Goal: Communication & Community: Answer question/provide support

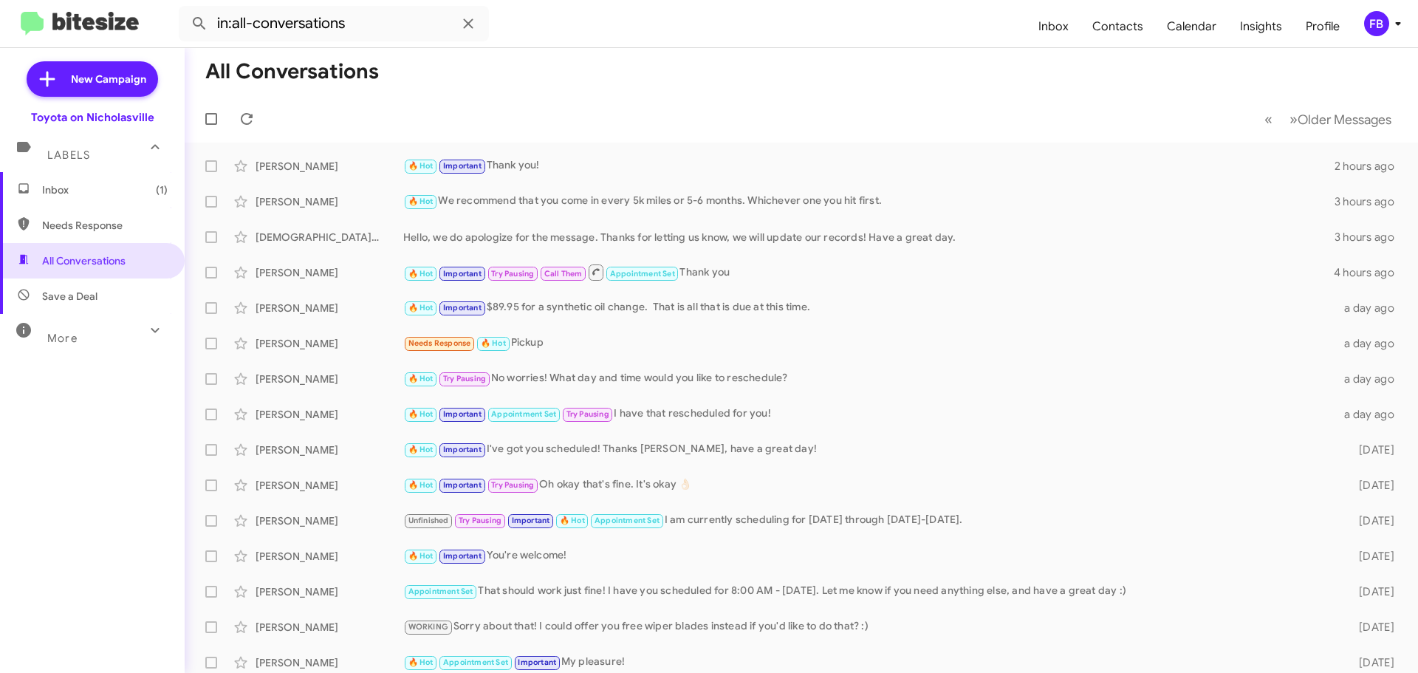
click at [127, 198] on span "Inbox (1)" at bounding box center [92, 189] width 185 height 35
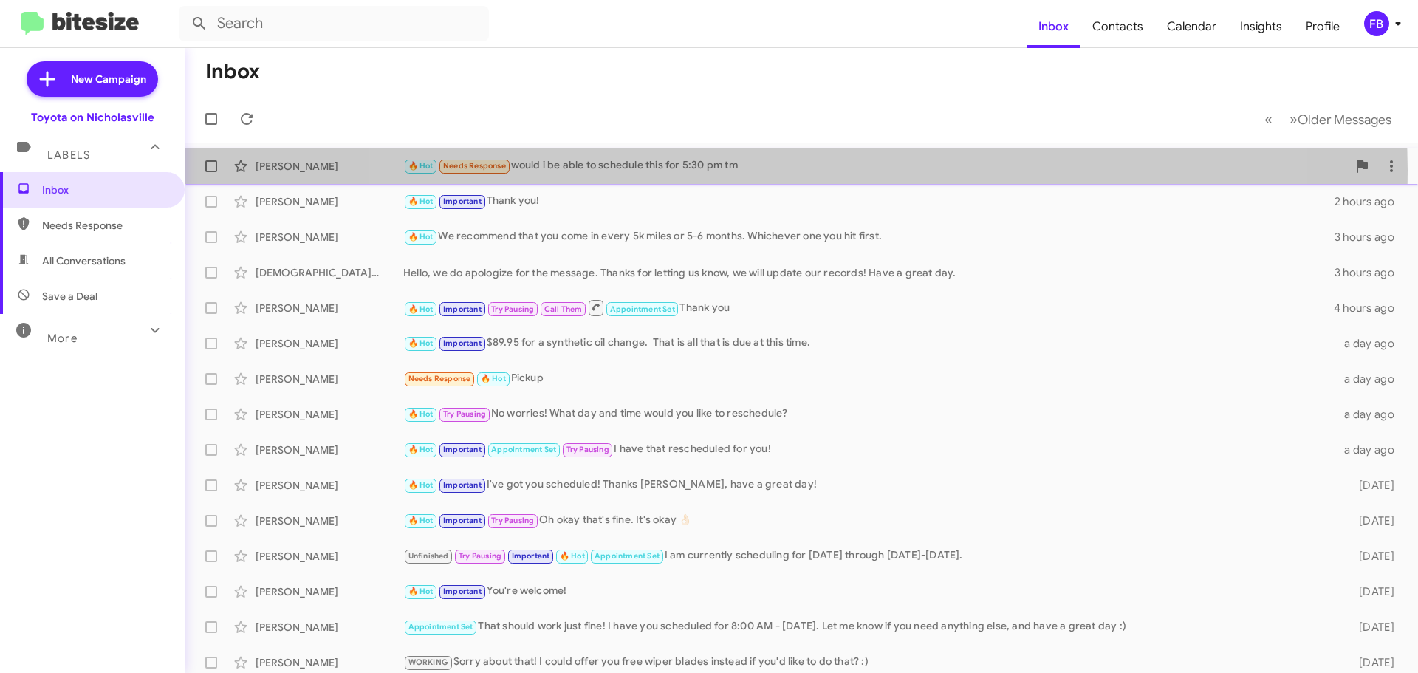
click at [794, 170] on div "🔥 Hot Needs Response would i be able to schedule this for 5:30 pm tm" at bounding box center [875, 165] width 944 height 17
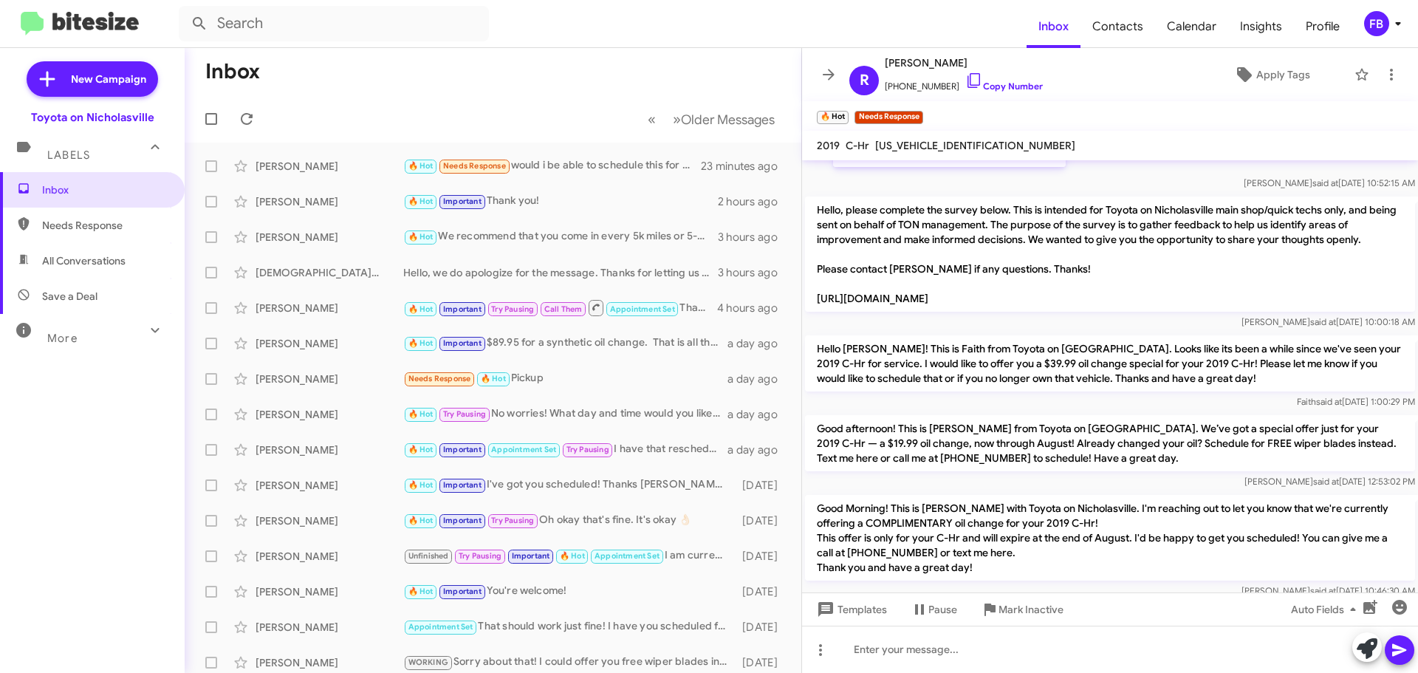
scroll to position [1583, 0]
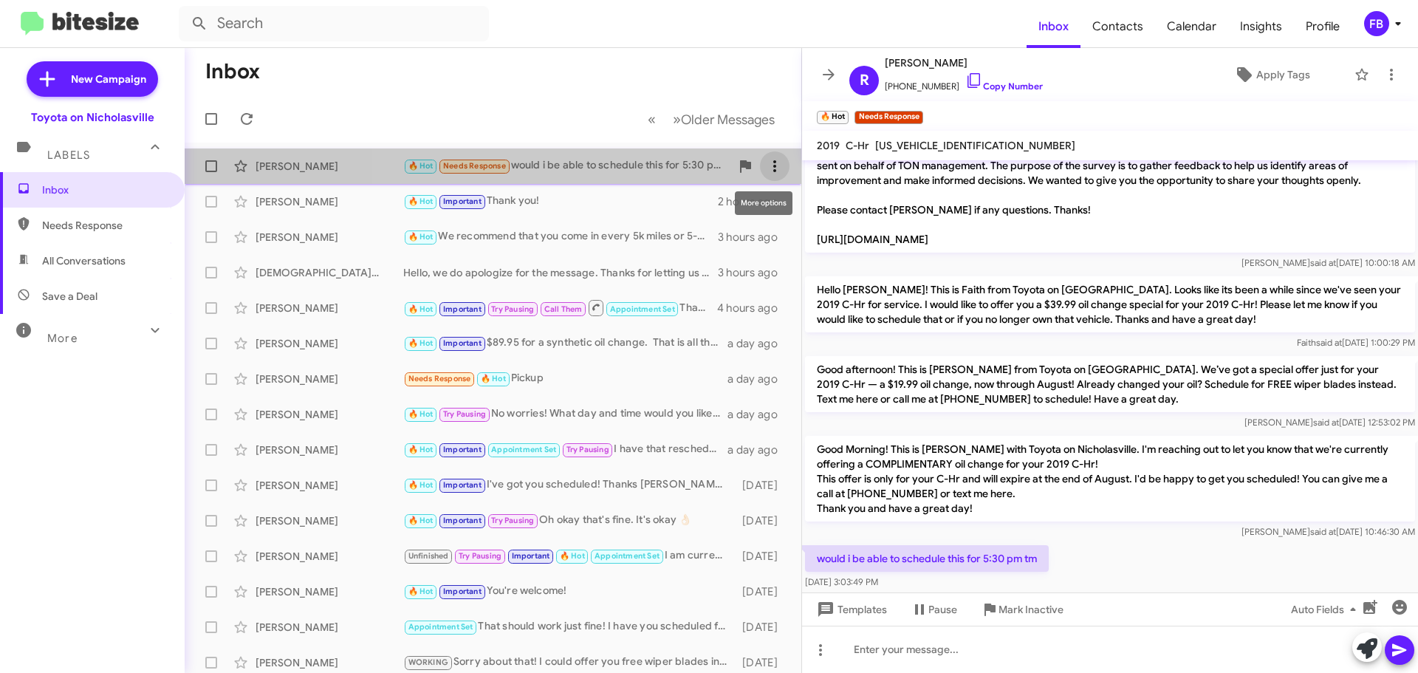
click at [766, 171] on icon at bounding box center [775, 166] width 18 height 18
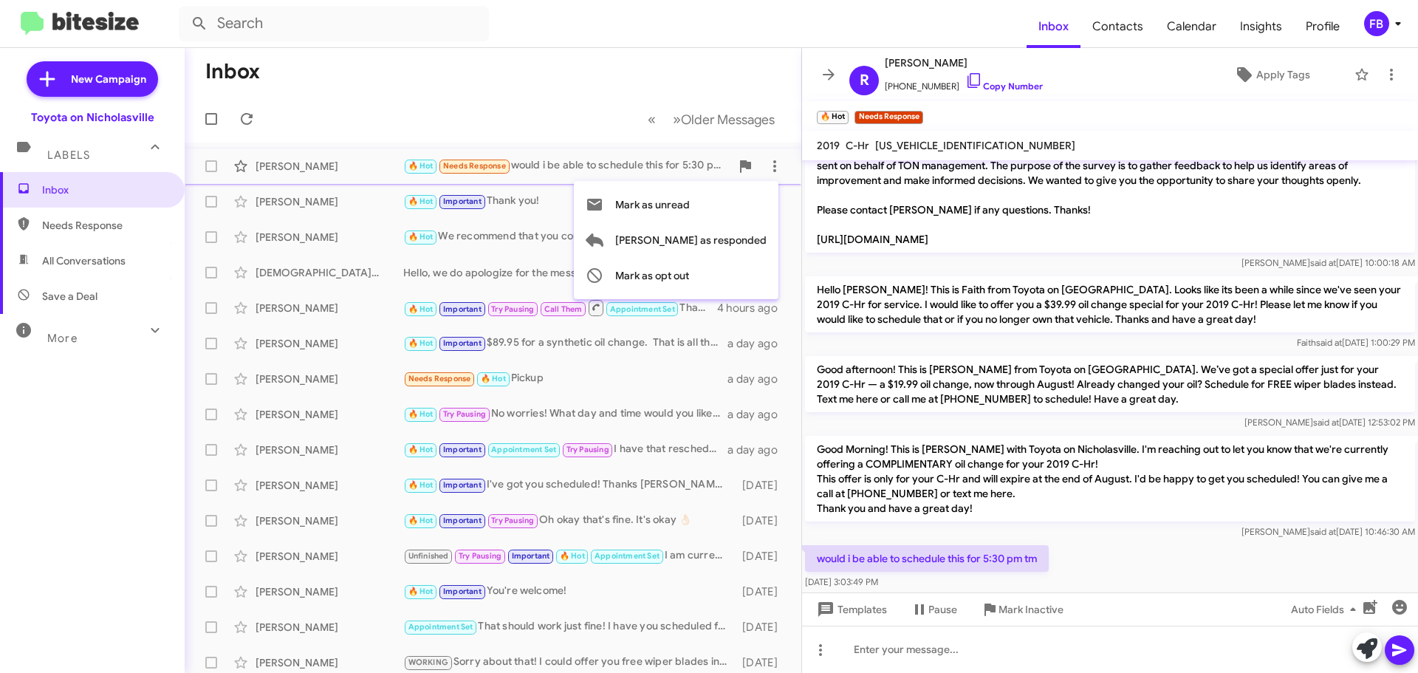
drag, startPoint x: 718, startPoint y: 201, endPoint x: 521, endPoint y: 72, distance: 234.8
click at [690, 199] on span "Mark as unread" at bounding box center [652, 204] width 75 height 35
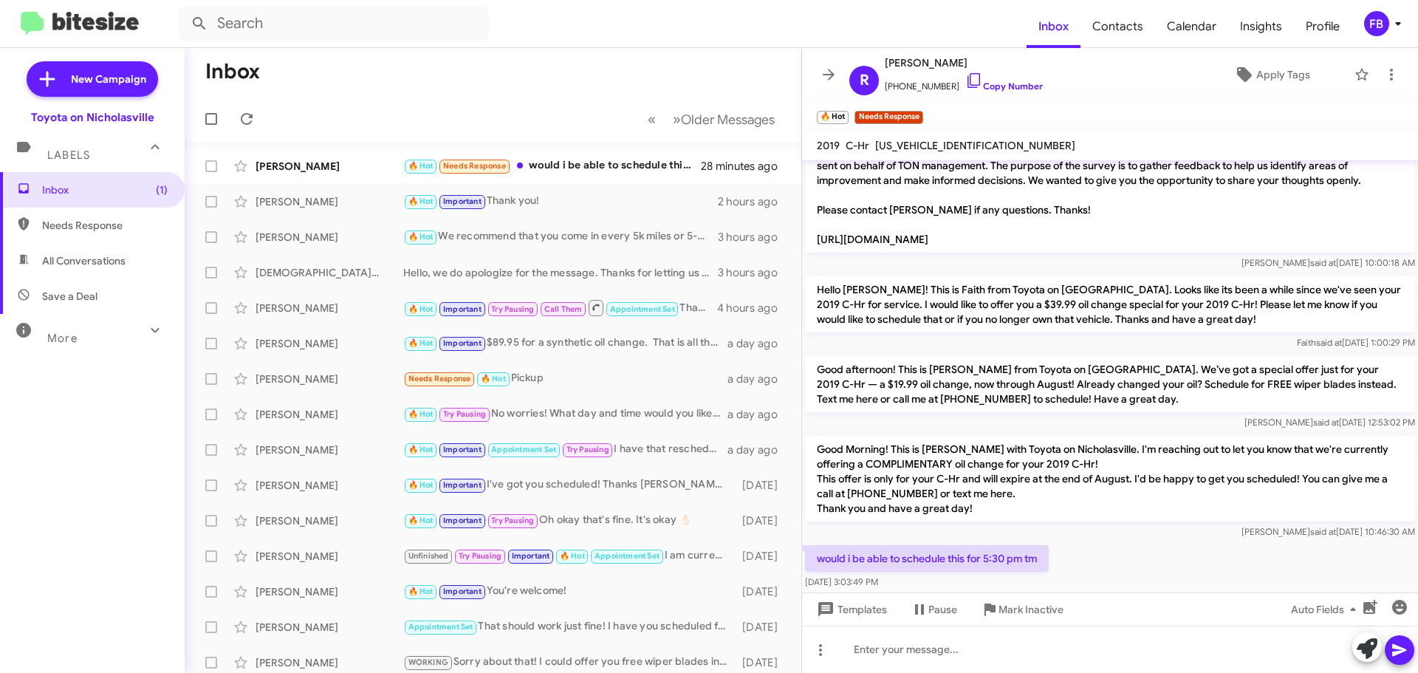
click at [83, 255] on span "All Conversations" at bounding box center [83, 260] width 83 height 15
type input "in:all-conversations"
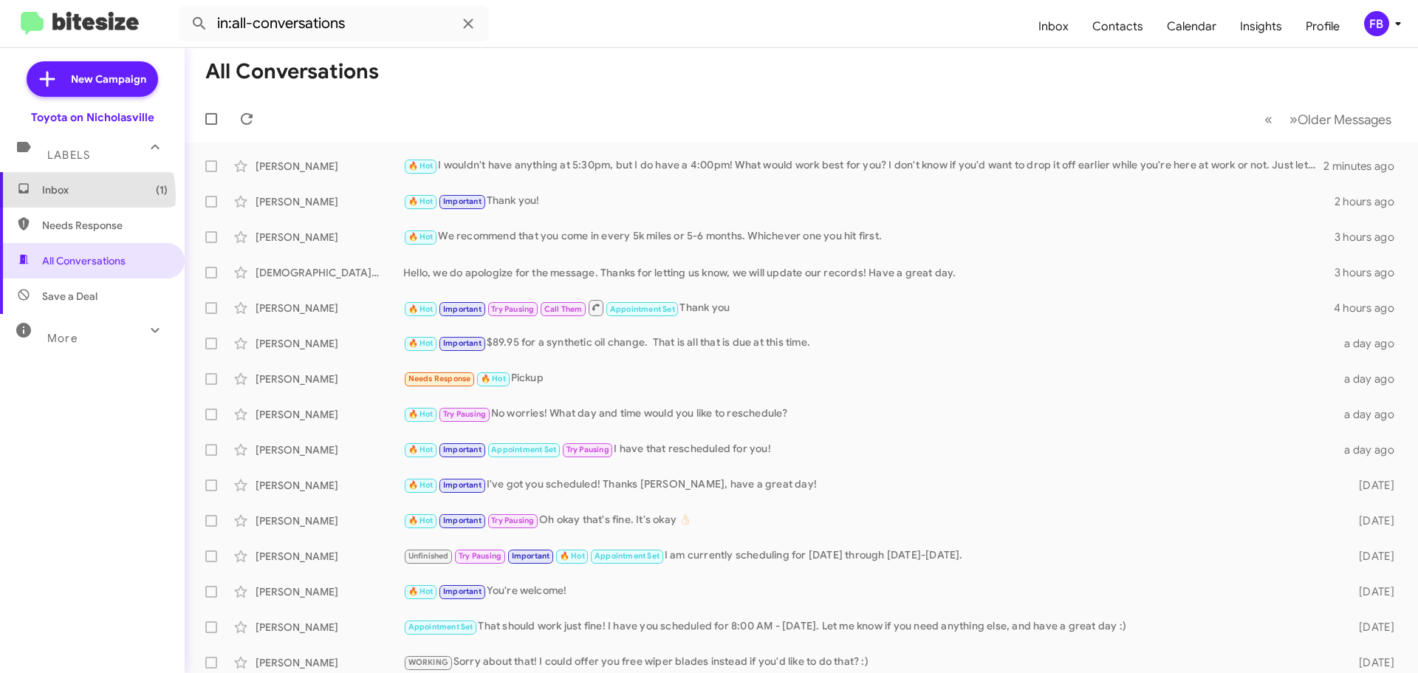
click at [55, 196] on span "Inbox (1)" at bounding box center [105, 189] width 126 height 15
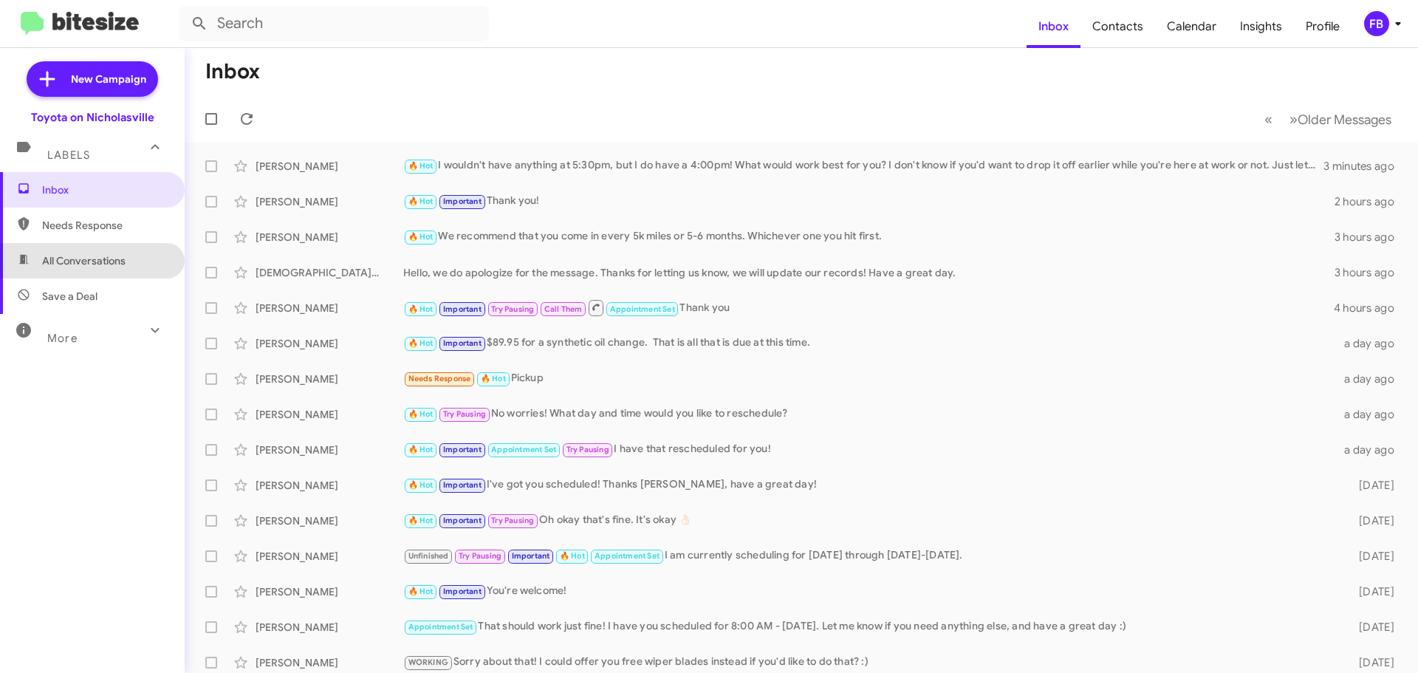
click at [116, 261] on span "All Conversations" at bounding box center [83, 260] width 83 height 15
type input "in:all-conversations"
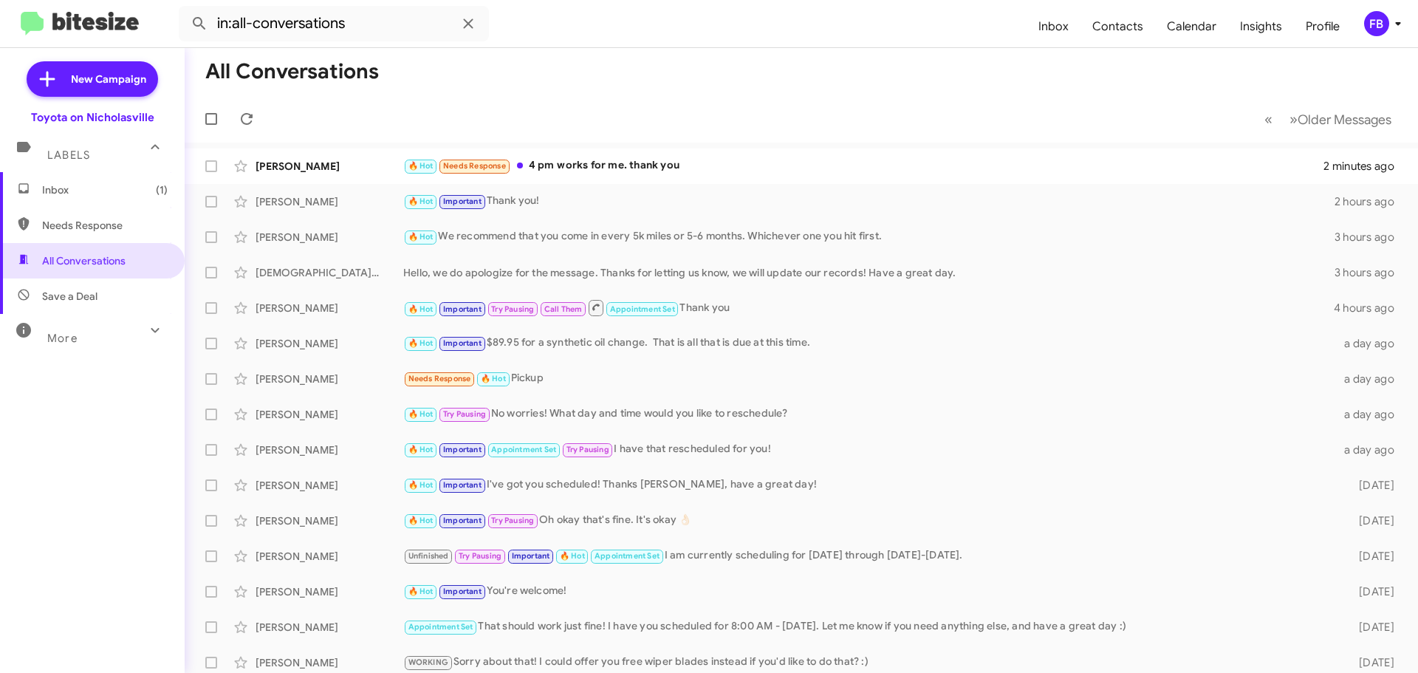
click at [105, 195] on span "Inbox (1)" at bounding box center [105, 189] width 126 height 15
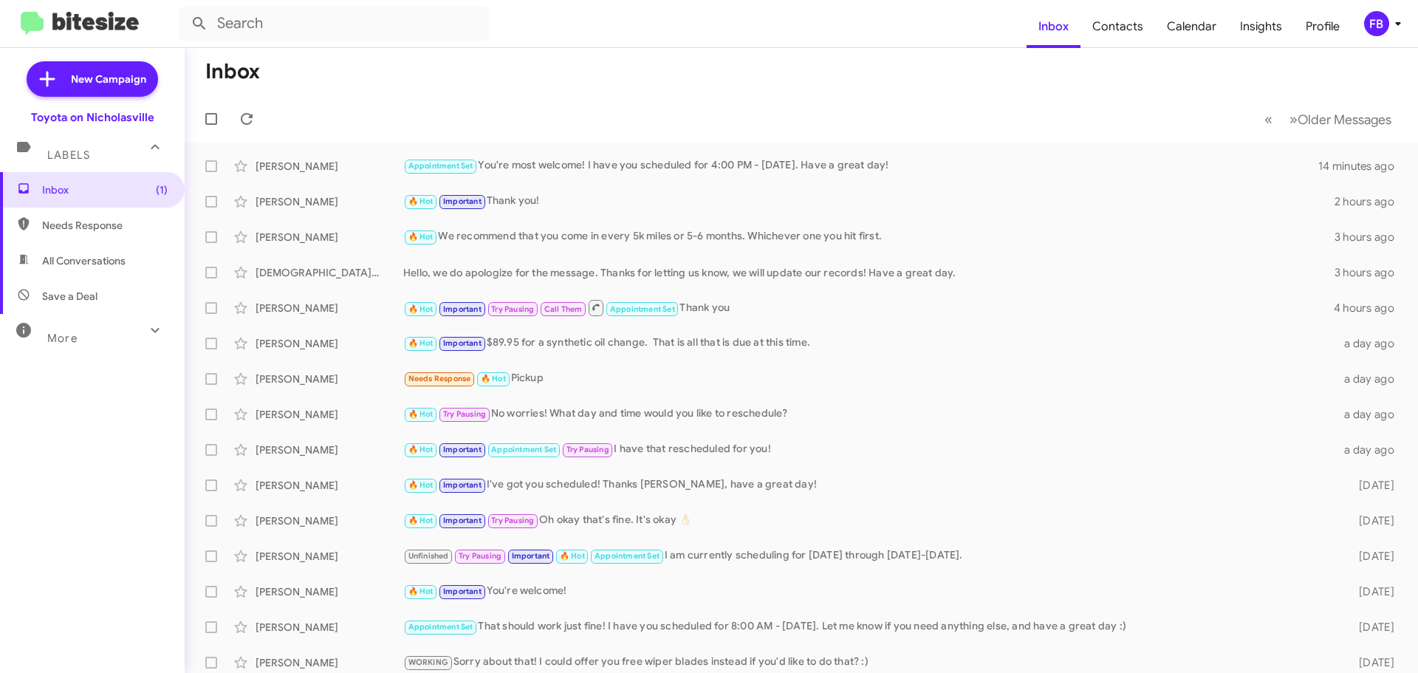
click at [108, 259] on span "All Conversations" at bounding box center [83, 260] width 83 height 15
type input "in:all-conversations"
